Goal: Navigation & Orientation: Find specific page/section

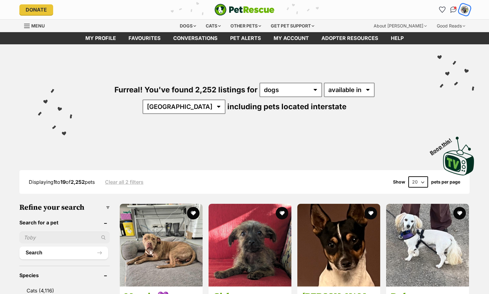
click at [465, 8] on img "My account" at bounding box center [464, 10] width 8 height 8
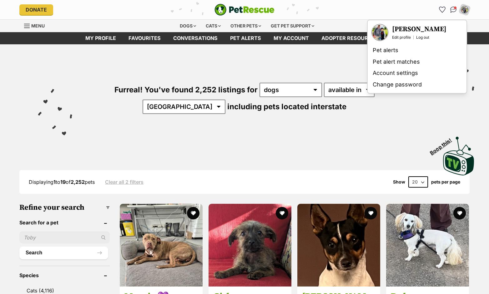
click at [415, 28] on h3 "[PERSON_NAME]" at bounding box center [419, 29] width 54 height 9
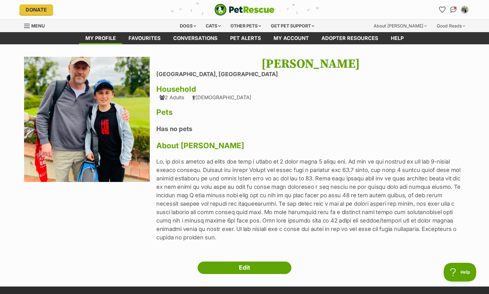
drag, startPoint x: 435, startPoint y: 14, endPoint x: 382, endPoint y: 14, distance: 53.1
click at [385, 14] on div "My account [PERSON_NAME] Edit profile Log out Pet alerts Pet alert matches Acco…" at bounding box center [394, 10] width 150 height 10
click at [184, 24] on div "Dogs" at bounding box center [187, 26] width 25 height 13
